Goal: Information Seeking & Learning: Learn about a topic

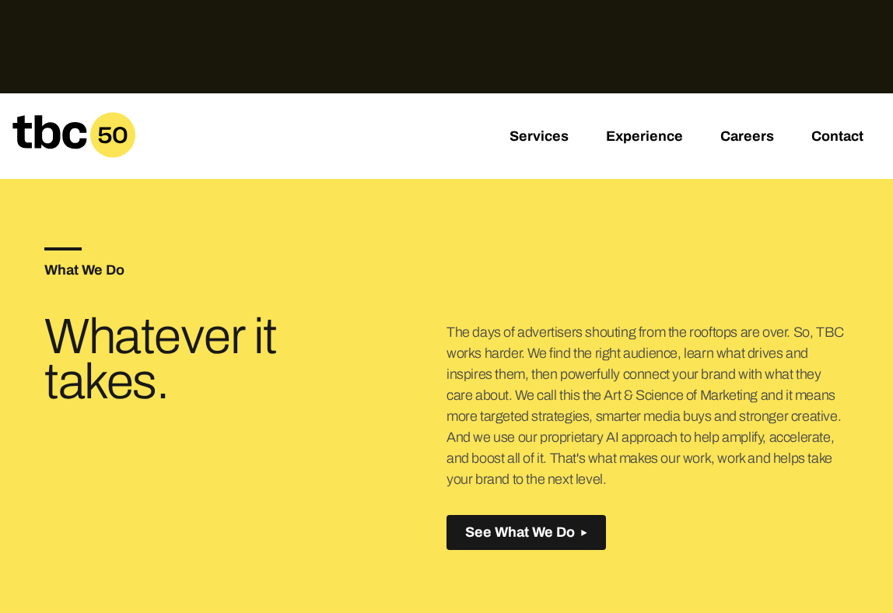
scroll to position [418, 0]
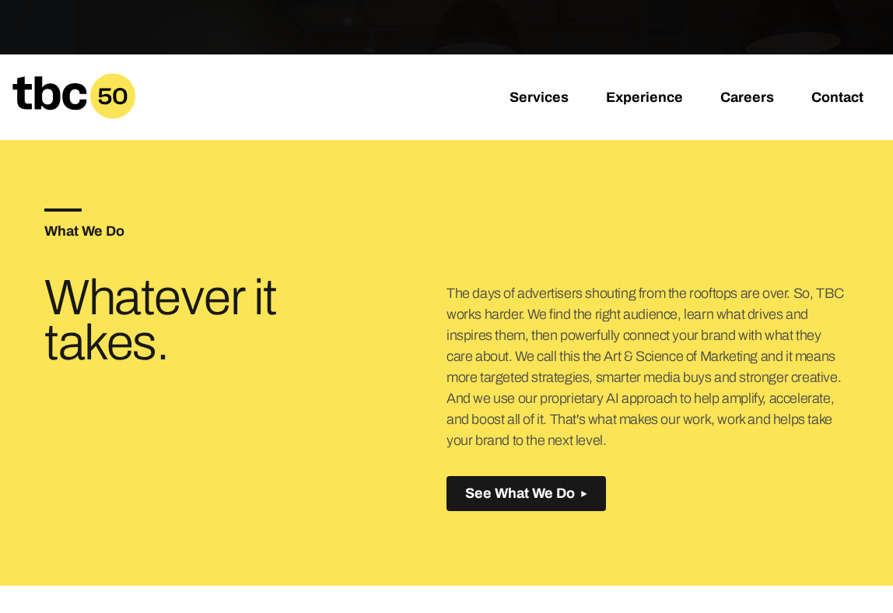
click at [605, 379] on p "The days of advertisers shouting from the rooftops are over. So, TBC works hard…" at bounding box center [647, 367] width 402 height 168
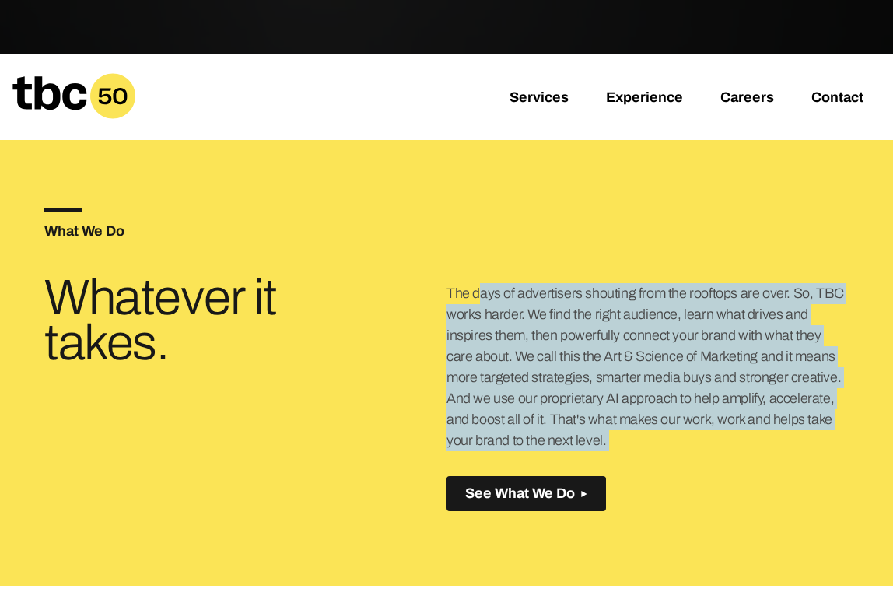
click at [605, 379] on p "The days of advertisers shouting from the rooftops are over. So, TBC works hard…" at bounding box center [647, 367] width 402 height 168
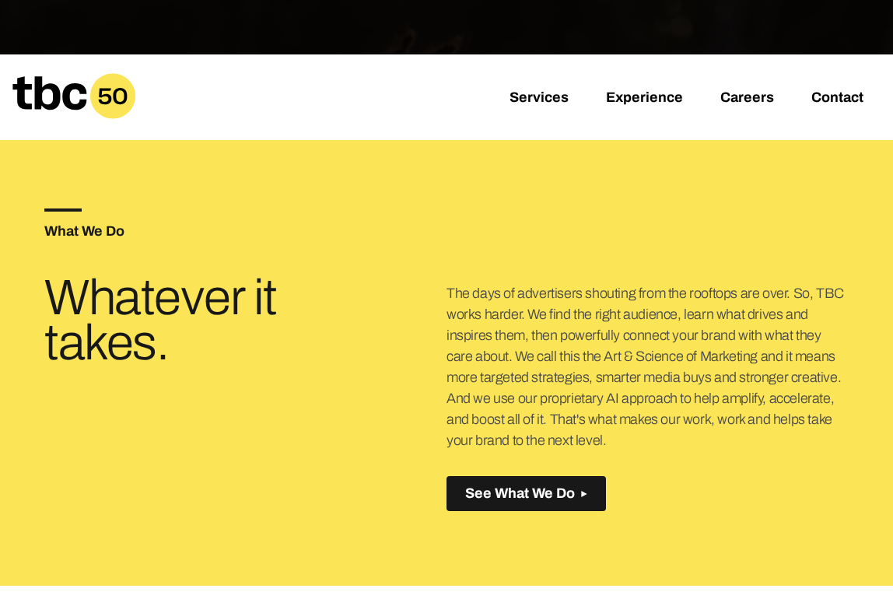
click at [607, 409] on p "The days of advertisers shouting from the rooftops are over. So, TBC works hard…" at bounding box center [647, 367] width 402 height 168
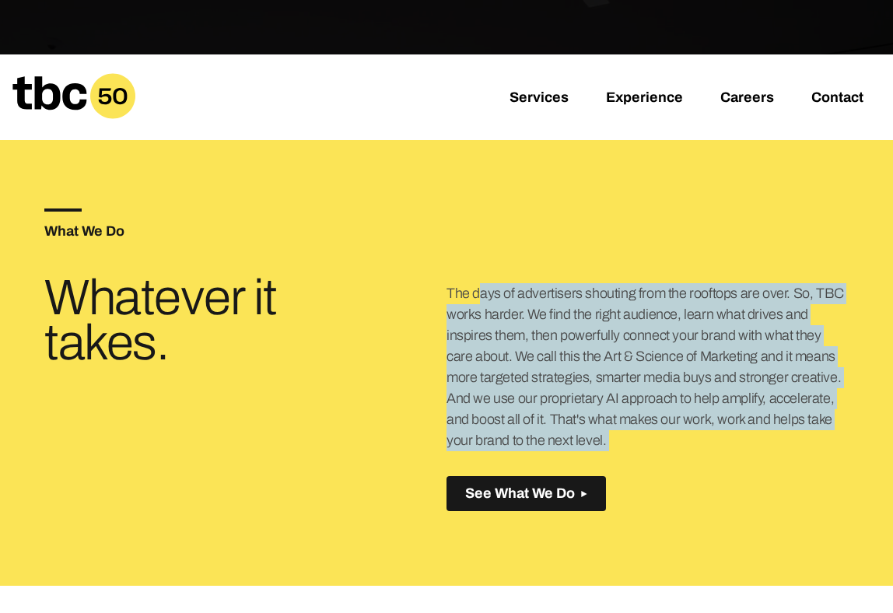
click at [607, 409] on p "The days of advertisers shouting from the rooftops are over. So, TBC works hard…" at bounding box center [647, 367] width 402 height 168
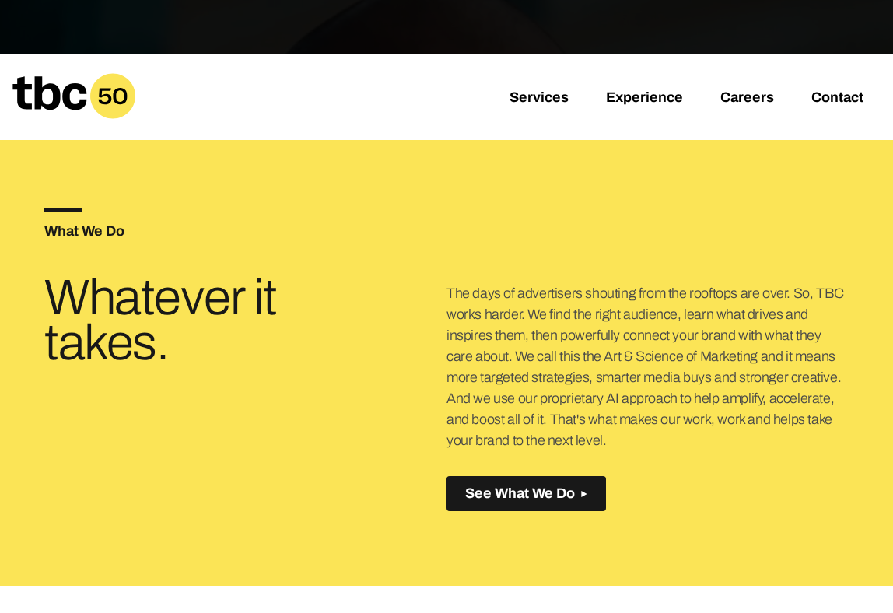
click at [617, 434] on p "The days of advertisers shouting from the rooftops are over. So, TBC works hard…" at bounding box center [647, 367] width 402 height 168
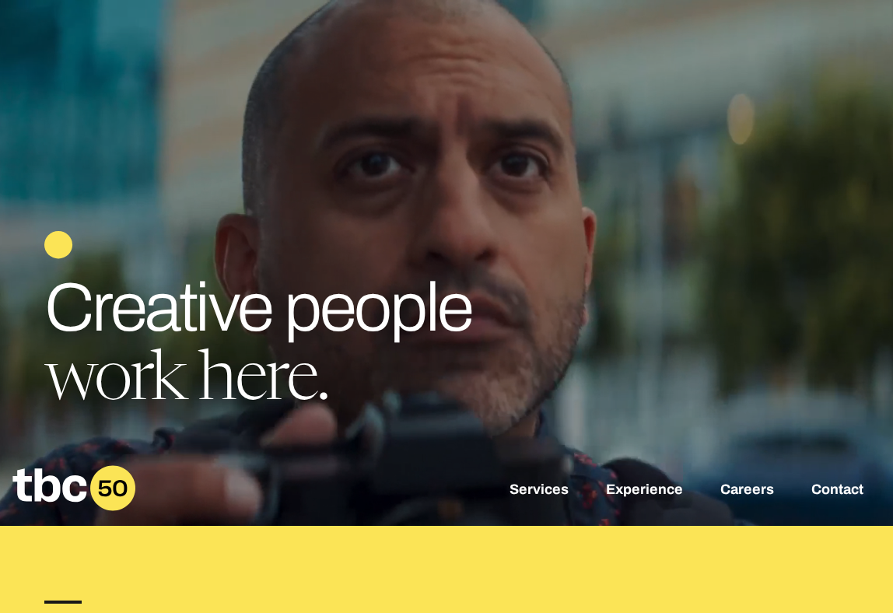
scroll to position [0, 0]
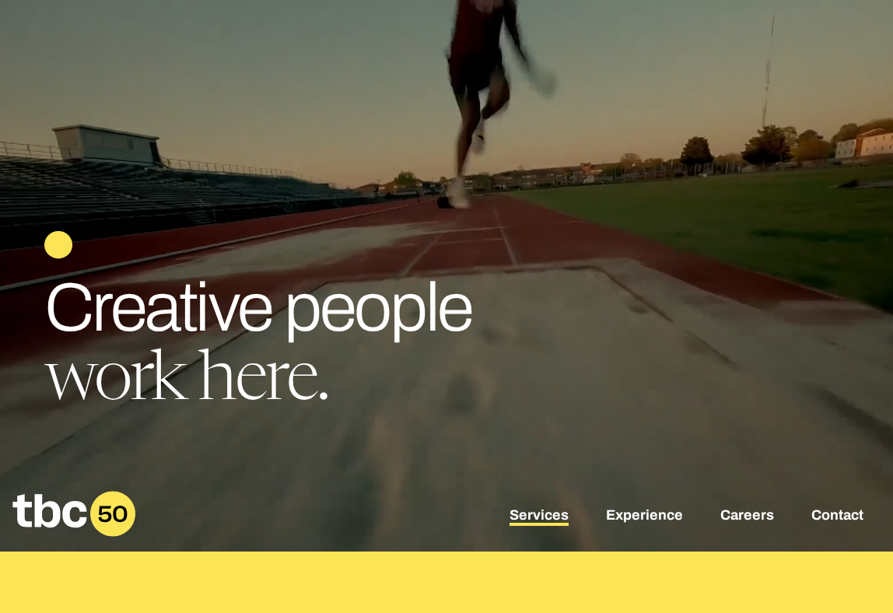
click at [532, 516] on link "Services" at bounding box center [538, 516] width 59 height 19
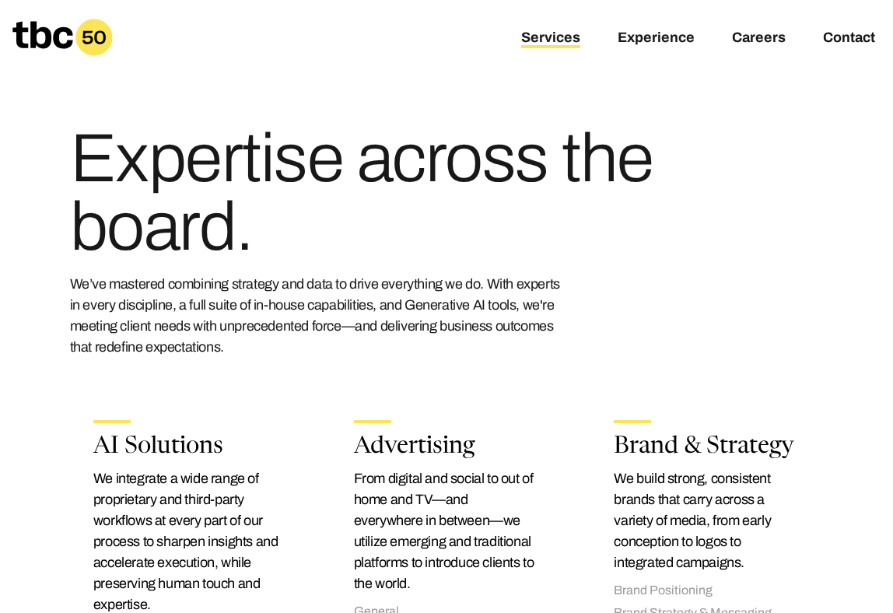
click at [242, 167] on h1 "Expertise across the board." at bounding box center [368, 192] width 597 height 137
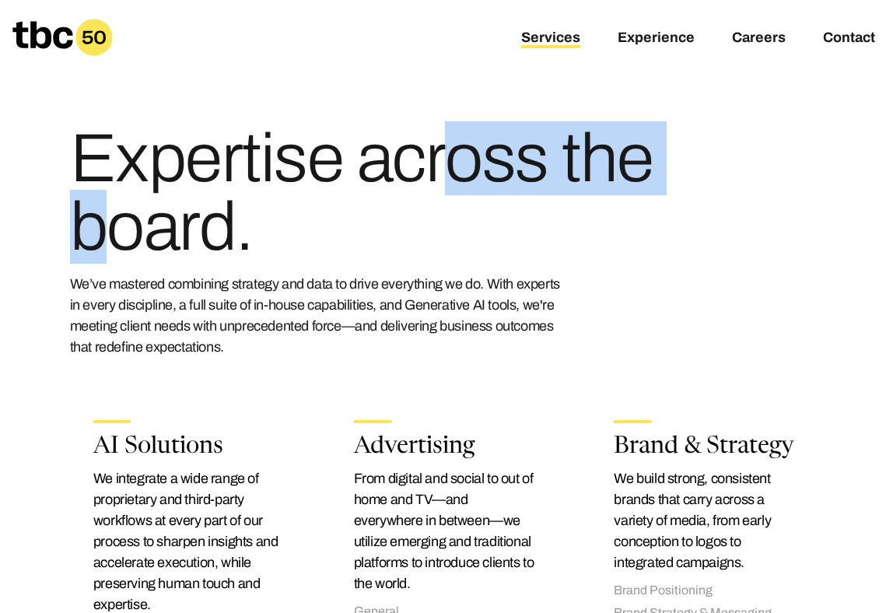
click at [242, 167] on h1 "Expertise across the board." at bounding box center [368, 192] width 597 height 137
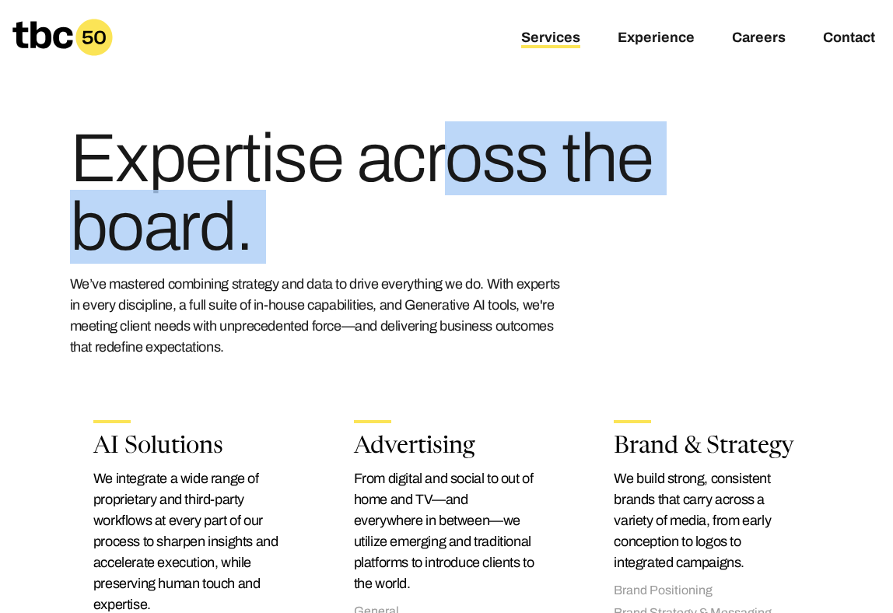
click at [243, 167] on h1 "Expertise across the board." at bounding box center [368, 192] width 597 height 137
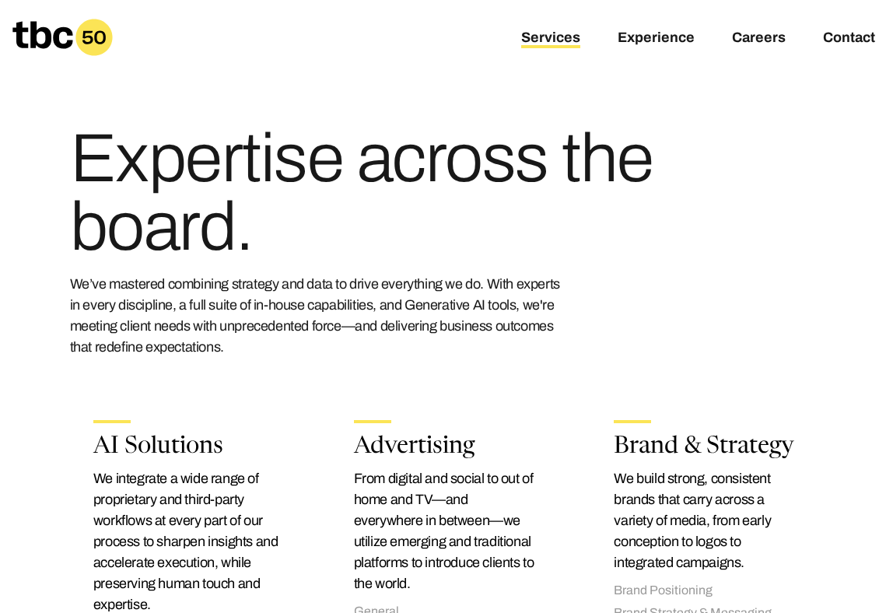
click at [243, 167] on h1 "Expertise across the board." at bounding box center [368, 192] width 597 height 137
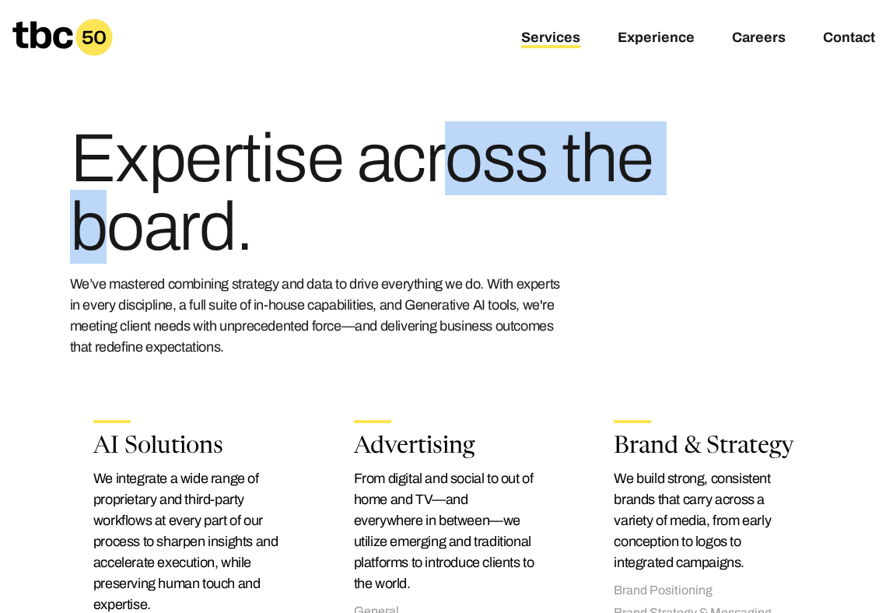
click at [243, 167] on h1 "Expertise across the board." at bounding box center [368, 192] width 597 height 137
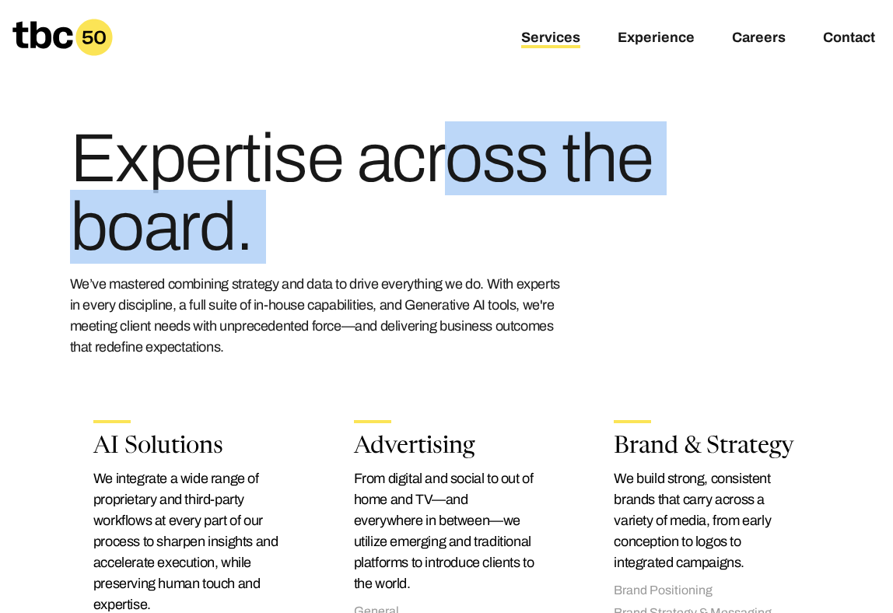
click at [243, 167] on h1 "Expertise across the board." at bounding box center [368, 192] width 597 height 137
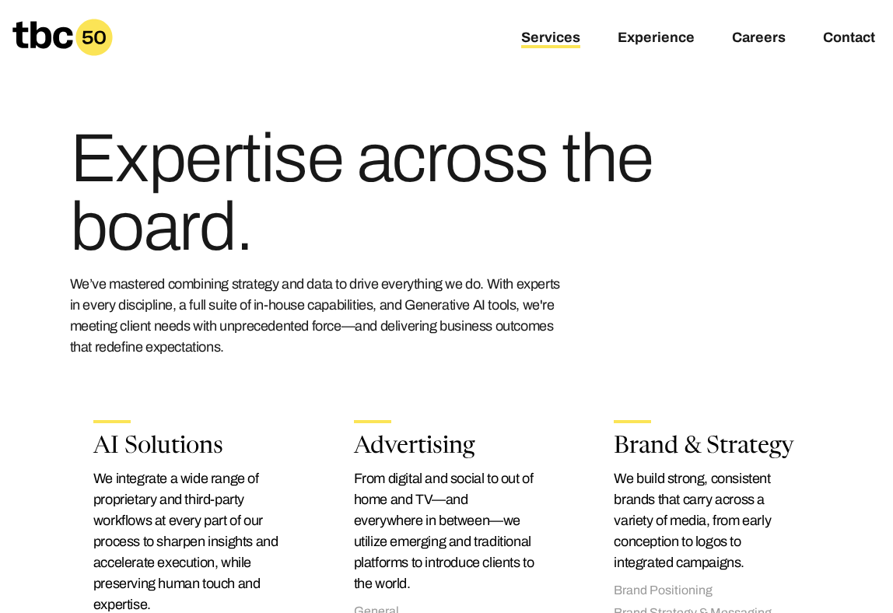
click at [273, 169] on h1 "Expertise across the board." at bounding box center [368, 192] width 597 height 137
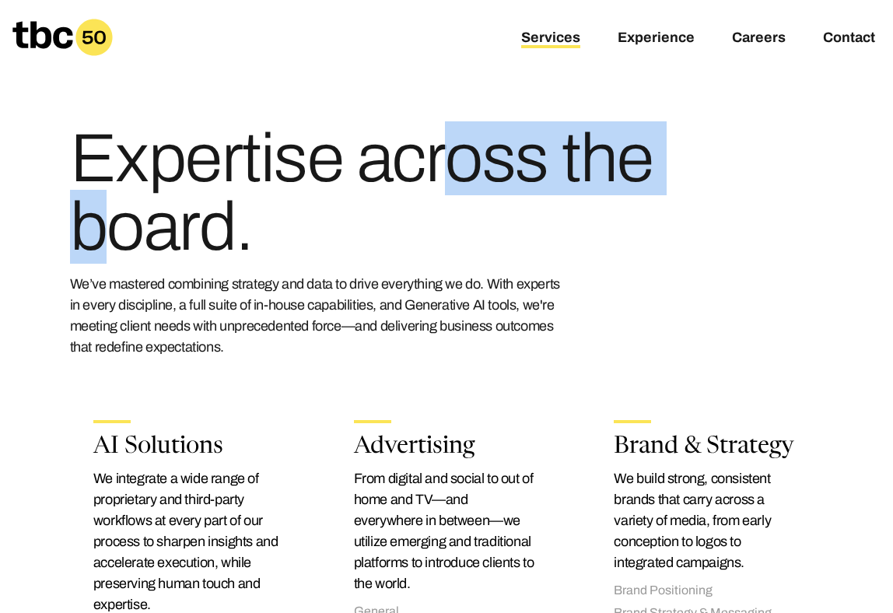
click at [273, 169] on h1 "Expertise across the board." at bounding box center [368, 192] width 597 height 137
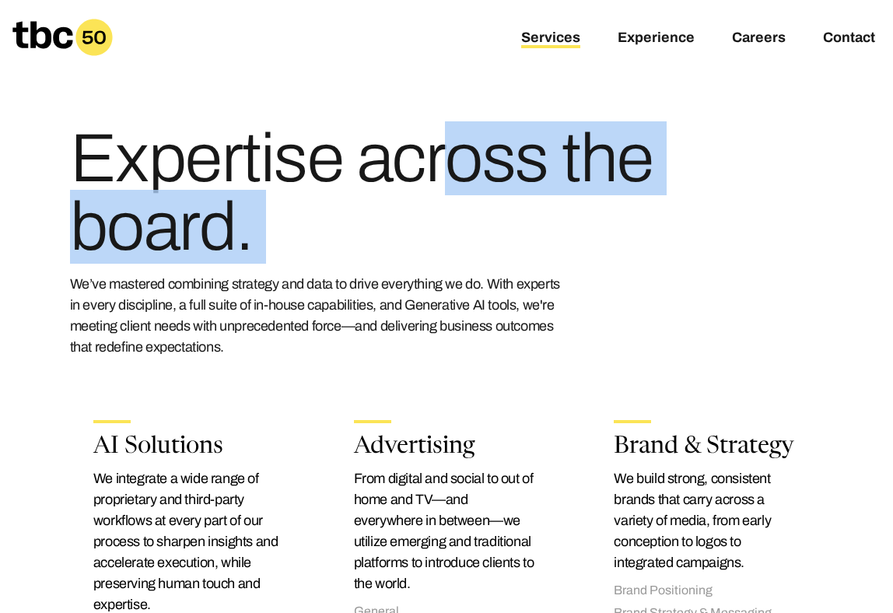
click at [273, 169] on h1 "Expertise across the board." at bounding box center [368, 192] width 597 height 137
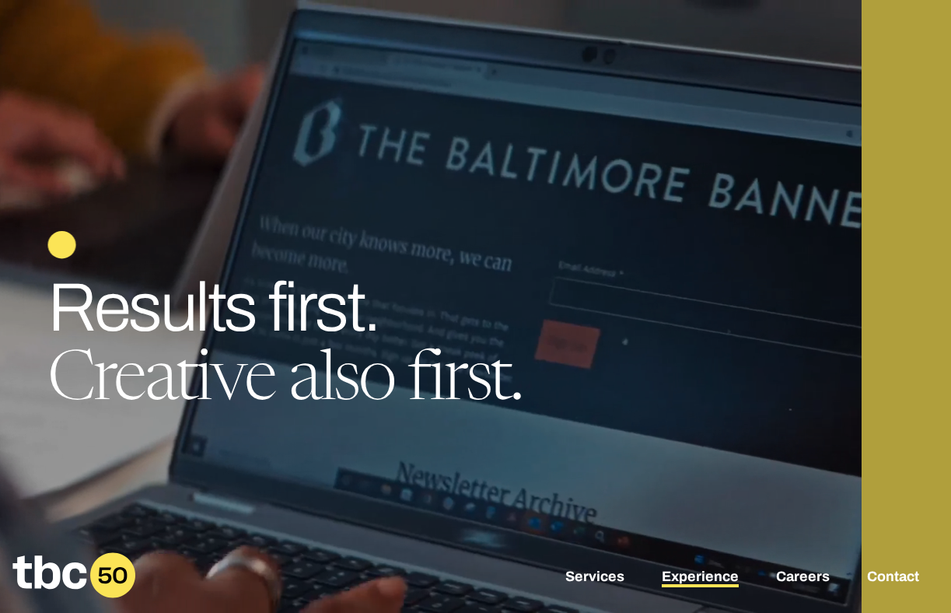
click at [715, 579] on link "Experience" at bounding box center [700, 577] width 77 height 19
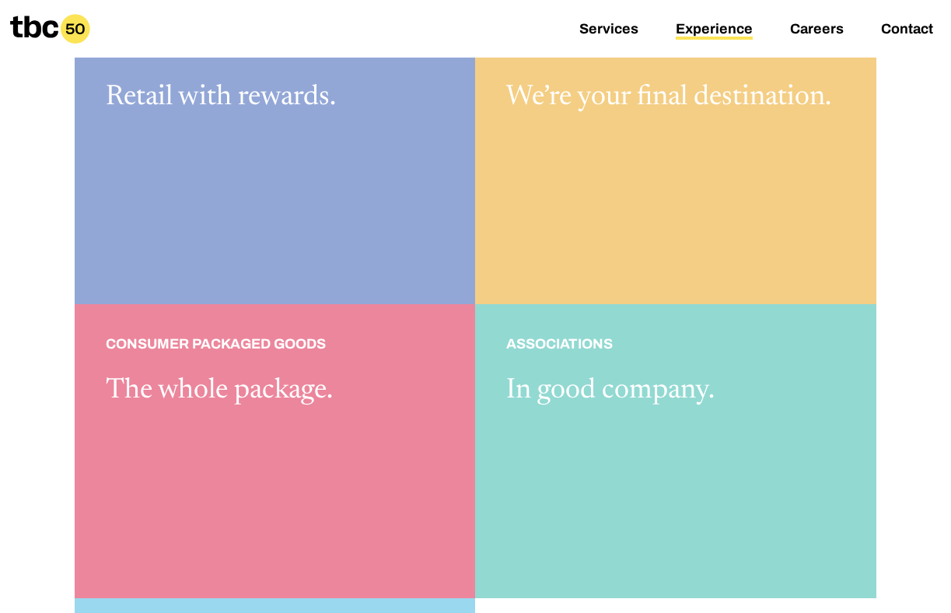
scroll to position [1095, 0]
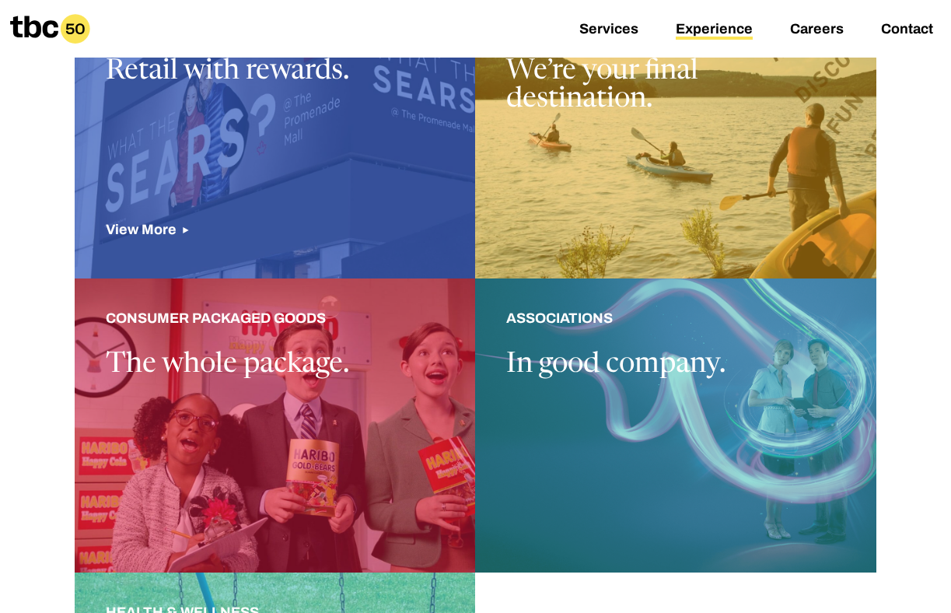
click at [205, 177] on div at bounding box center [275, 131] width 401 height 294
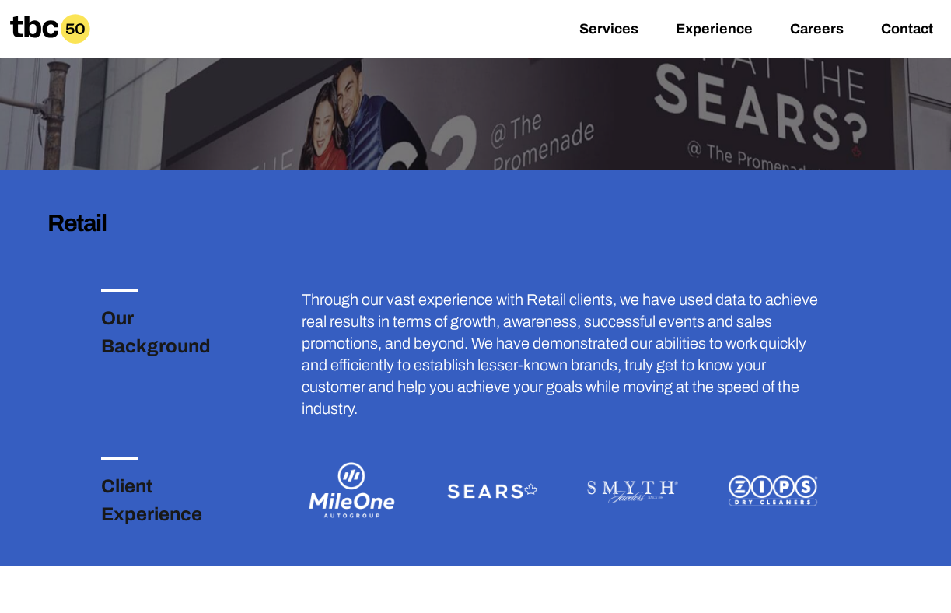
scroll to position [199, 0]
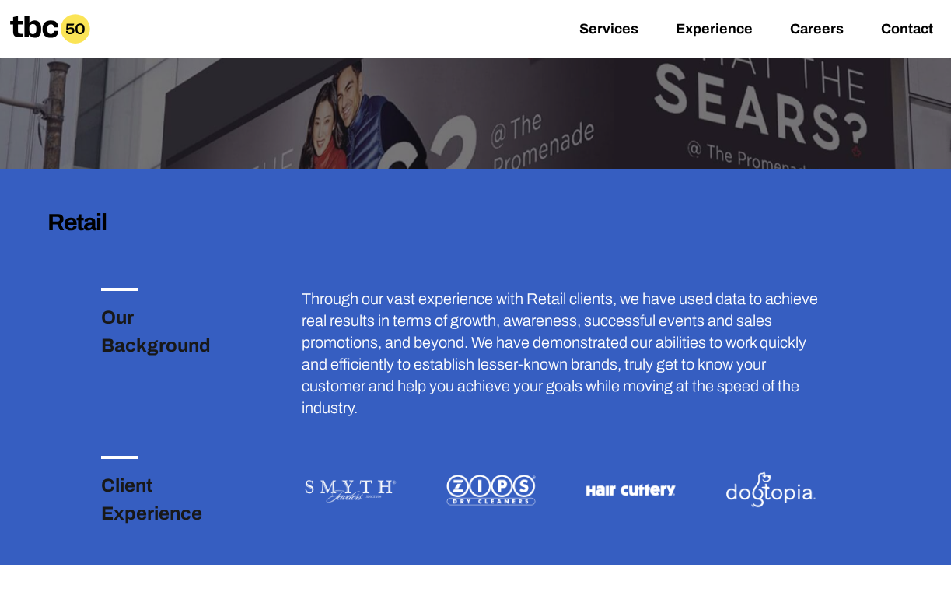
click at [580, 484] on img at bounding box center [630, 490] width 101 height 68
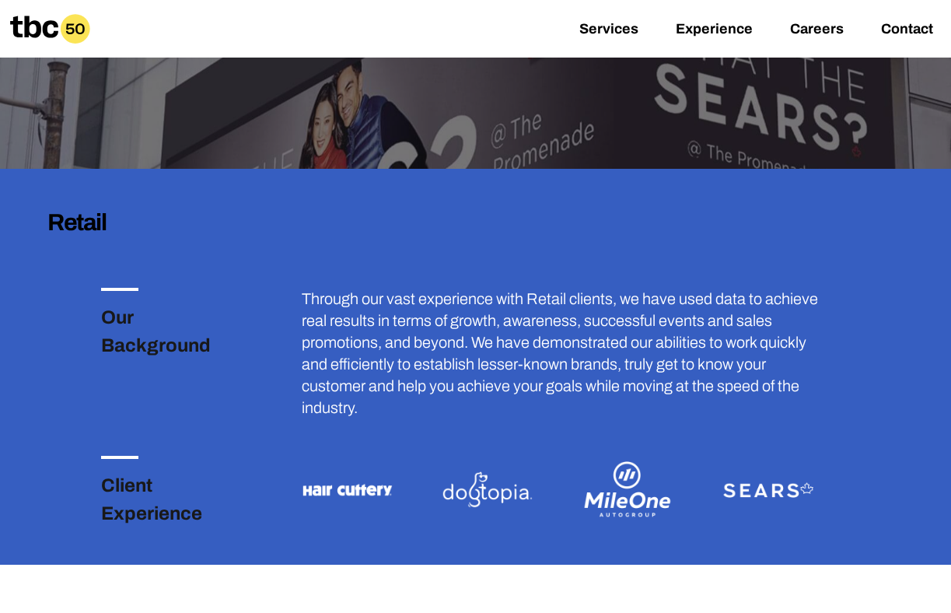
click at [577, 506] on img at bounding box center [627, 490] width 101 height 68
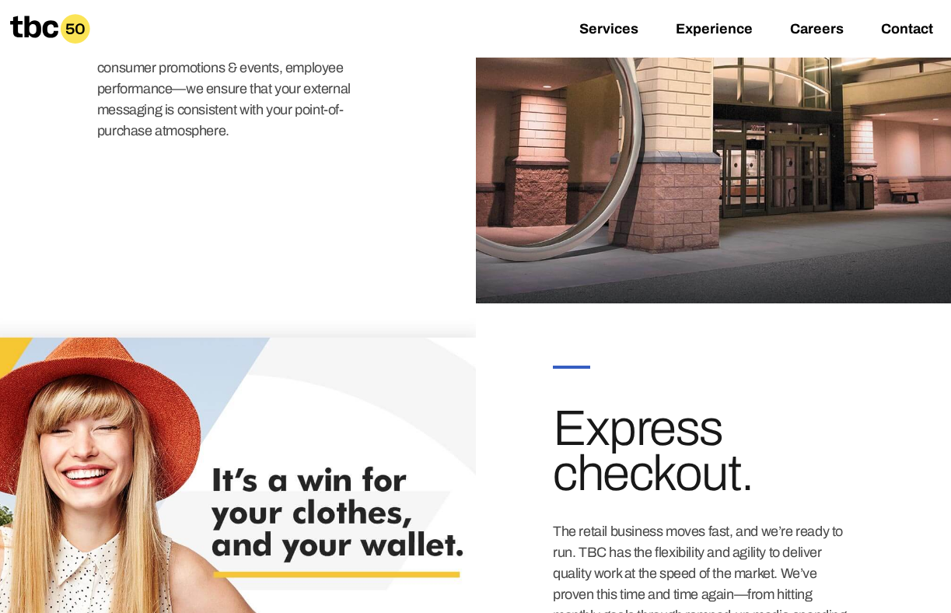
scroll to position [1862, 0]
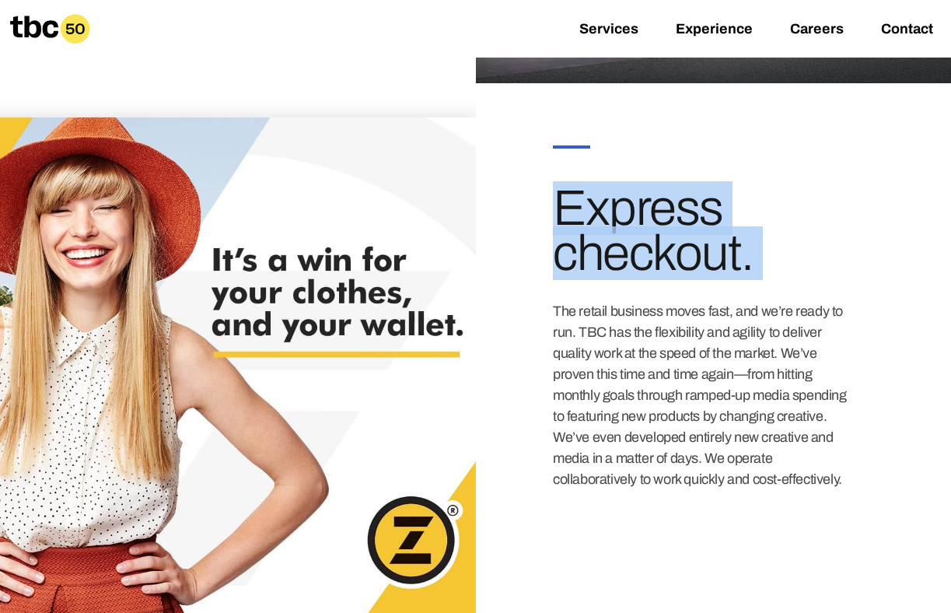
drag, startPoint x: 330, startPoint y: 267, endPoint x: 532, endPoint y: 277, distance: 202.4
click at [532, 277] on div "03 Express checkout. The retail business moves fast, and we’re ready to run. TB…" at bounding box center [475, 367] width 951 height 568
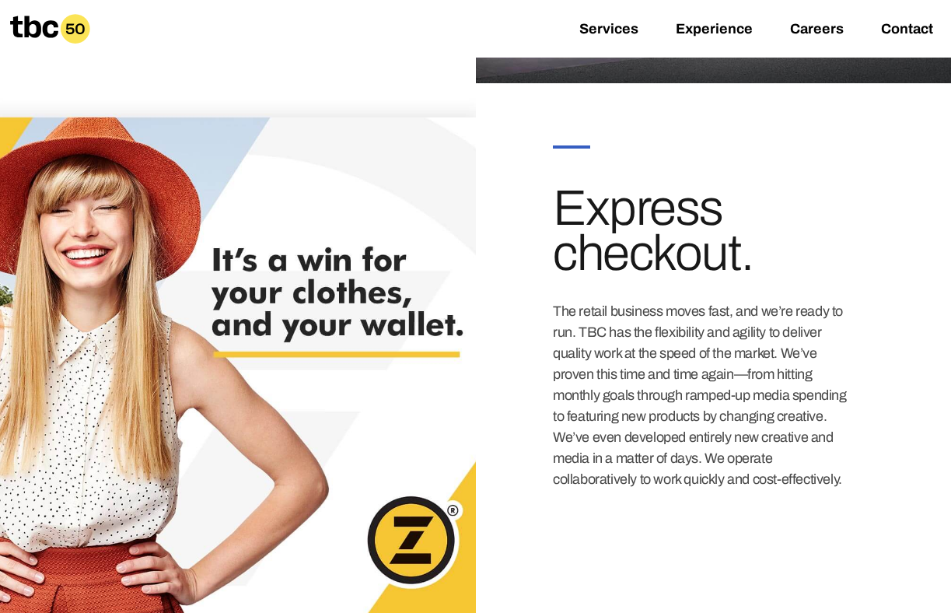
click at [595, 340] on p "The retail business moves fast, and we’re ready to run. TBC has the flexibility…" at bounding box center [703, 395] width 301 height 189
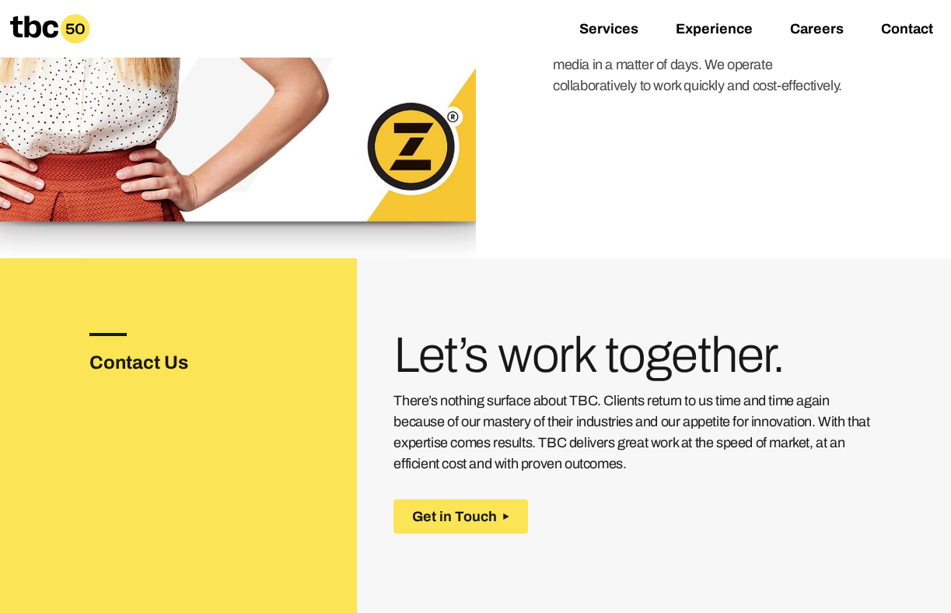
scroll to position [2273, 0]
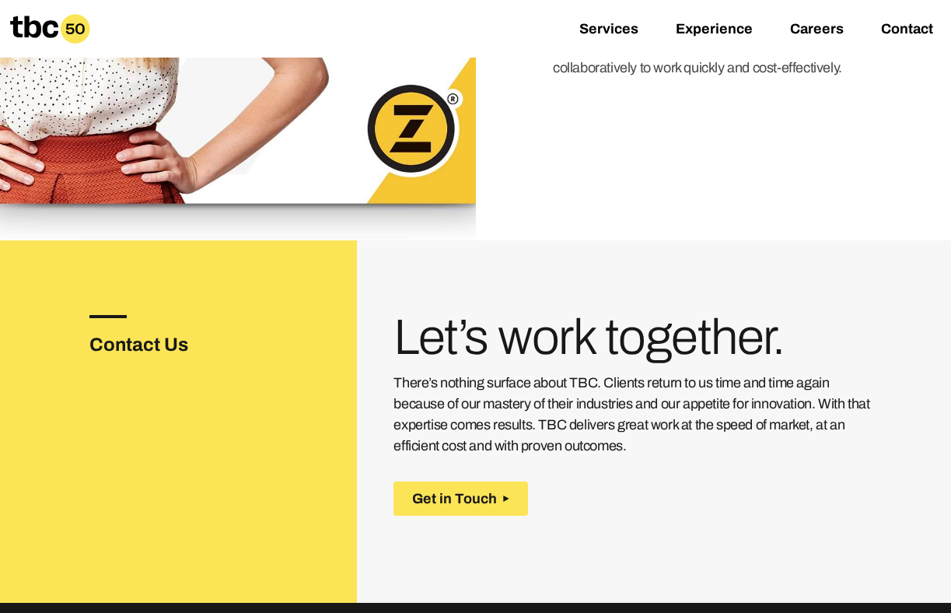
click at [603, 341] on h3 "Let’s work together." at bounding box center [634, 337] width 483 height 45
click at [649, 444] on p "There’s nothing surface about TBC. Clients return to us time and time again bec…" at bounding box center [634, 414] width 483 height 84
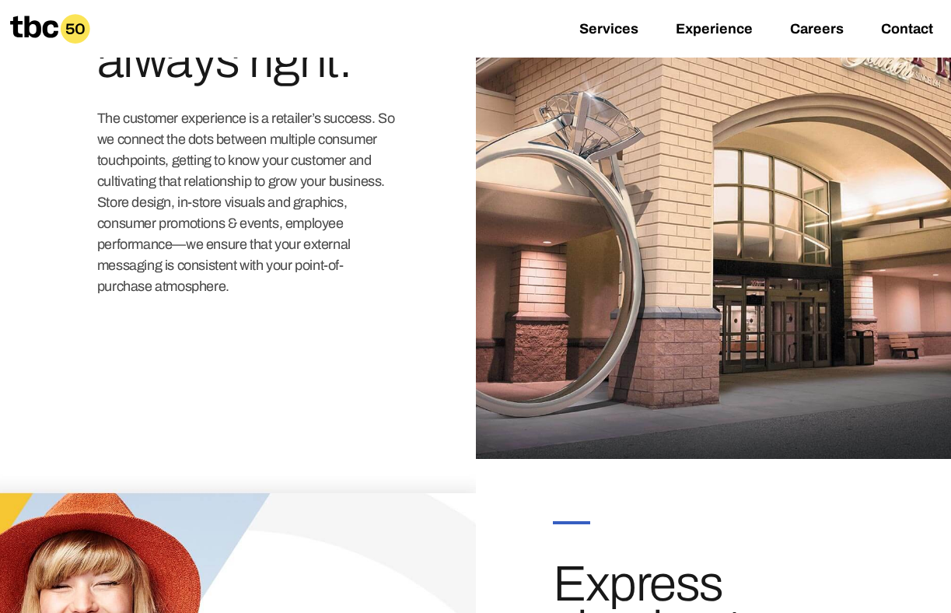
scroll to position [1337, 0]
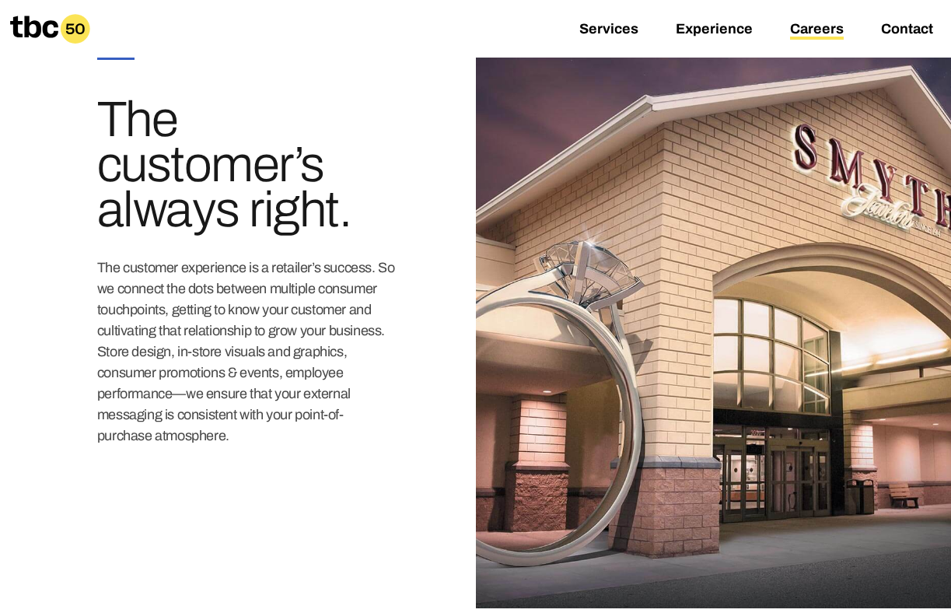
click at [816, 26] on link "Careers" at bounding box center [817, 30] width 54 height 19
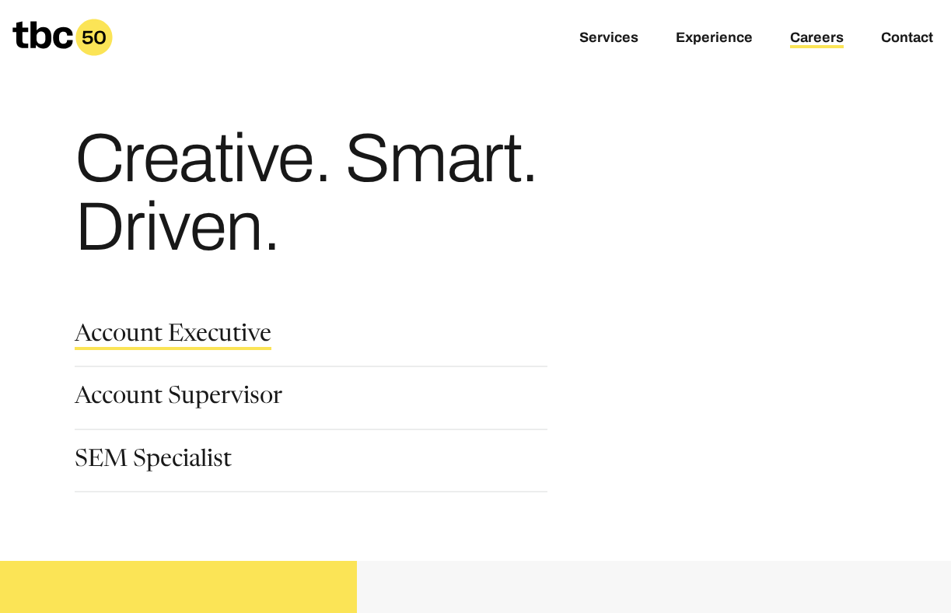
click at [180, 331] on link "Account Executive" at bounding box center [173, 336] width 197 height 26
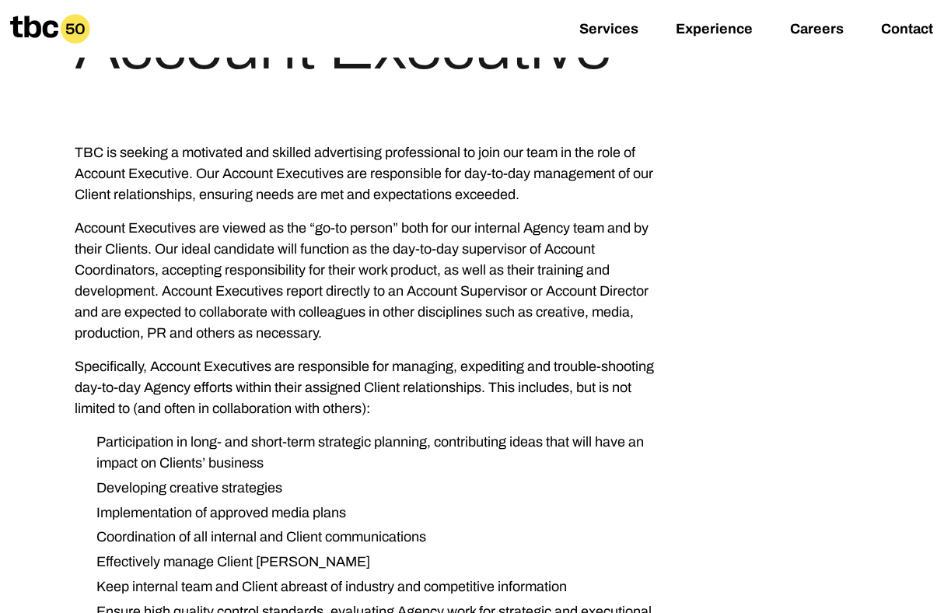
scroll to position [251, 0]
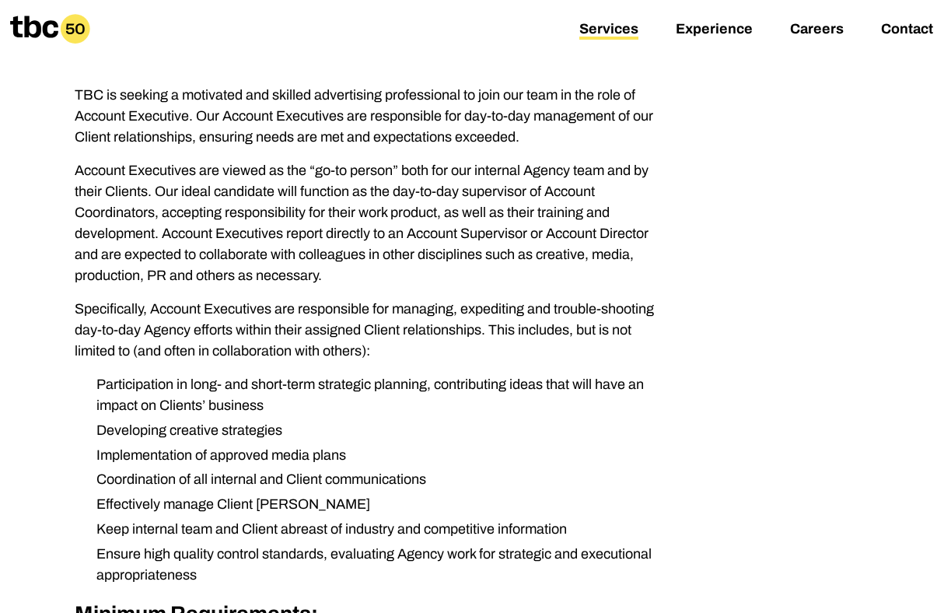
click at [627, 29] on link "Services" at bounding box center [608, 30] width 59 height 19
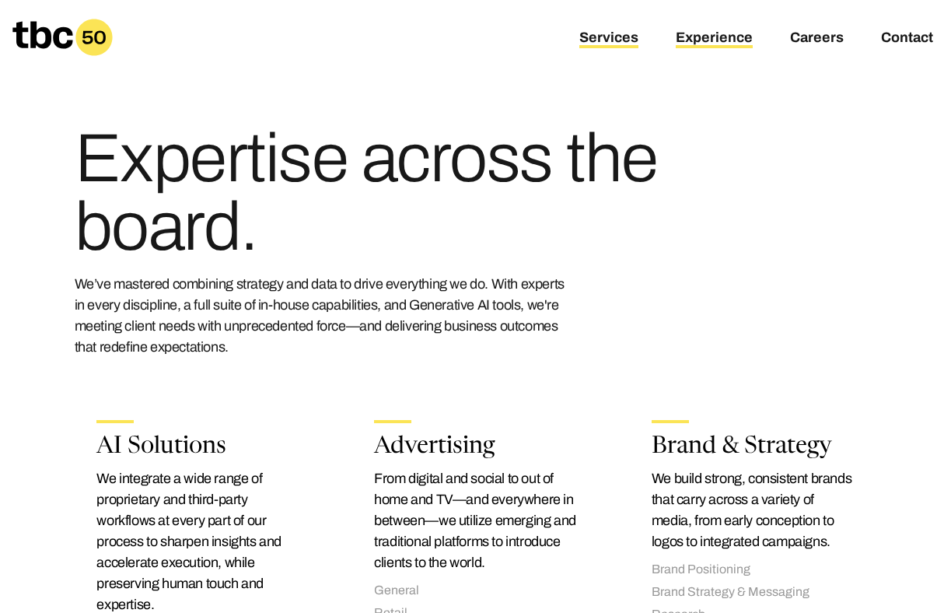
click at [718, 35] on link "Experience" at bounding box center [714, 39] width 77 height 19
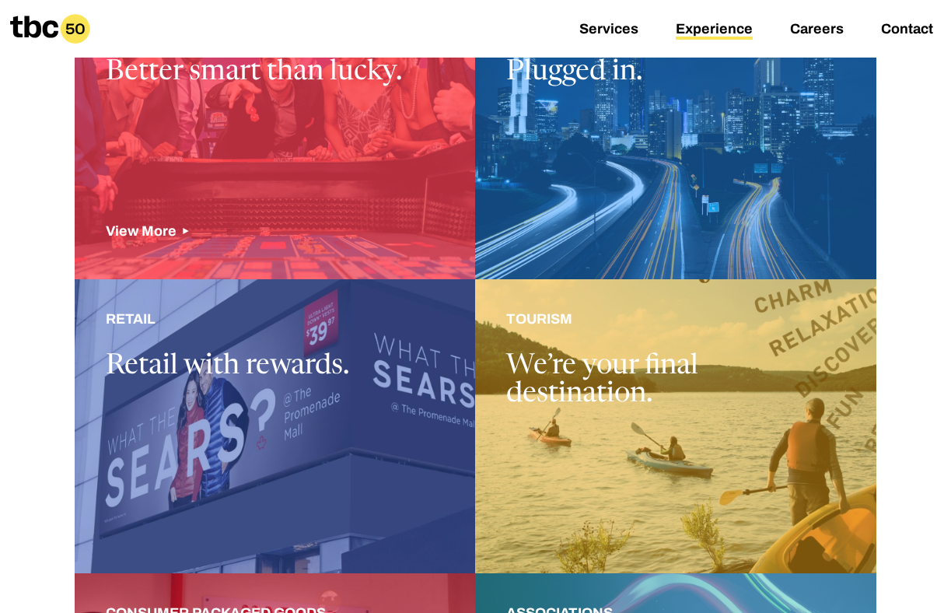
scroll to position [787, 0]
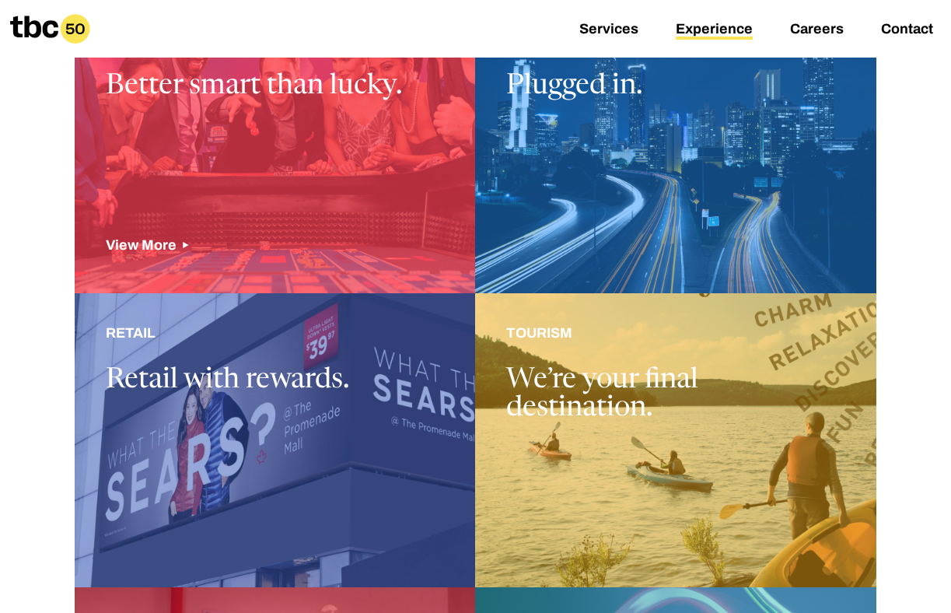
click at [228, 159] on div at bounding box center [275, 147] width 401 height 294
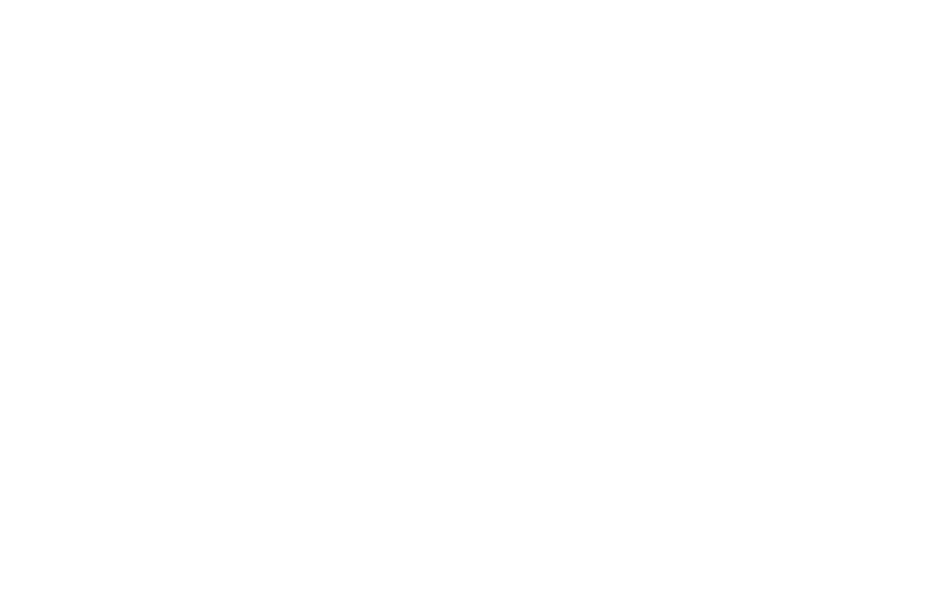
scroll to position [0, 57]
